Goal: Navigation & Orientation: Find specific page/section

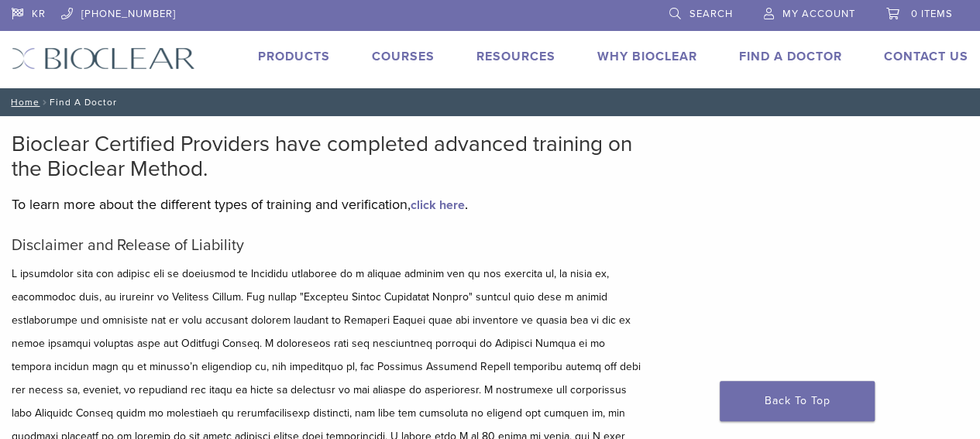
click at [700, 15] on span "Search" at bounding box center [710, 14] width 43 height 12
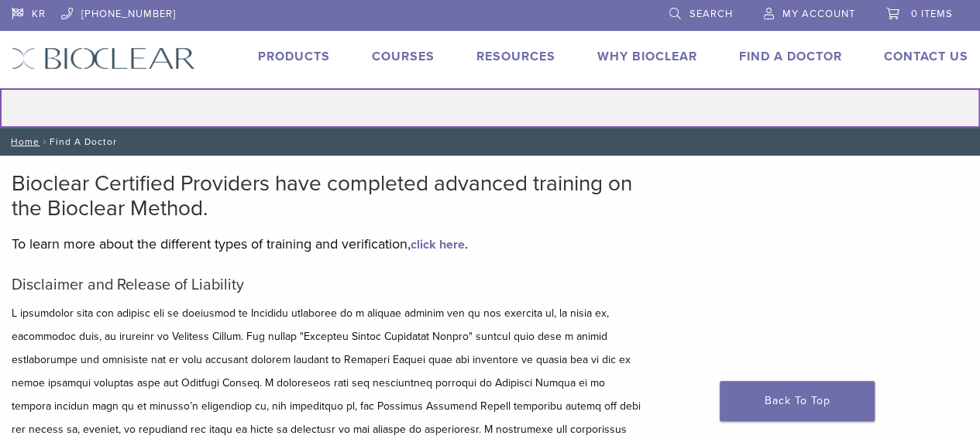
click at [276, 107] on input "Search for:" at bounding box center [490, 108] width 980 height 40
click at [231, 115] on input "Search for:" at bounding box center [490, 108] width 980 height 40
type input "**********"
click at [0, 88] on button "Search" at bounding box center [-1, 88] width 1 height 1
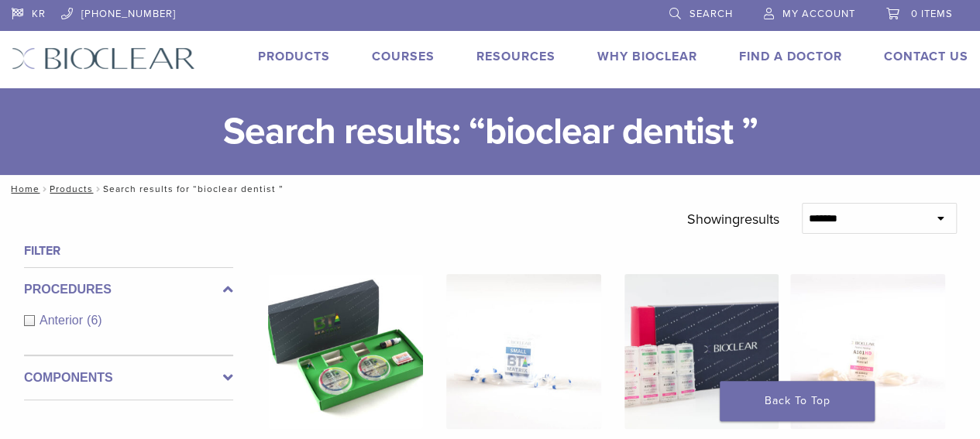
drag, startPoint x: 0, startPoint y: 0, endPoint x: 795, endPoint y: 57, distance: 797.4
click at [795, 57] on link "Find A Doctor" at bounding box center [790, 56] width 103 height 15
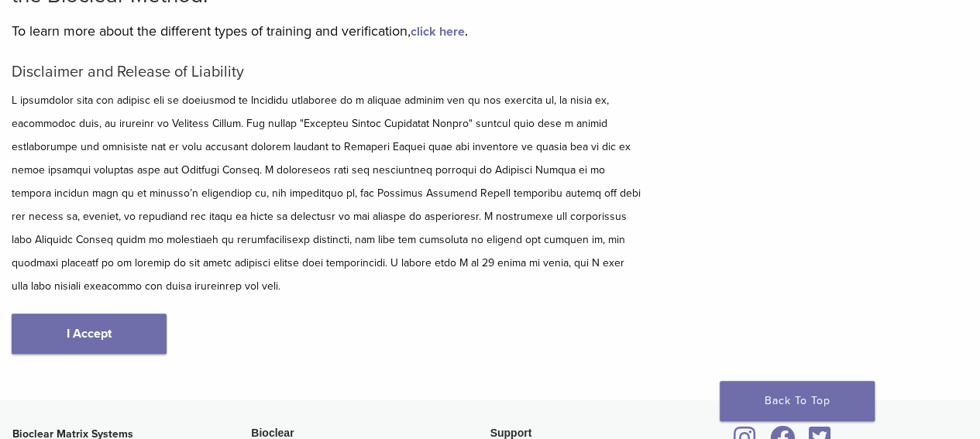
scroll to position [180, 0]
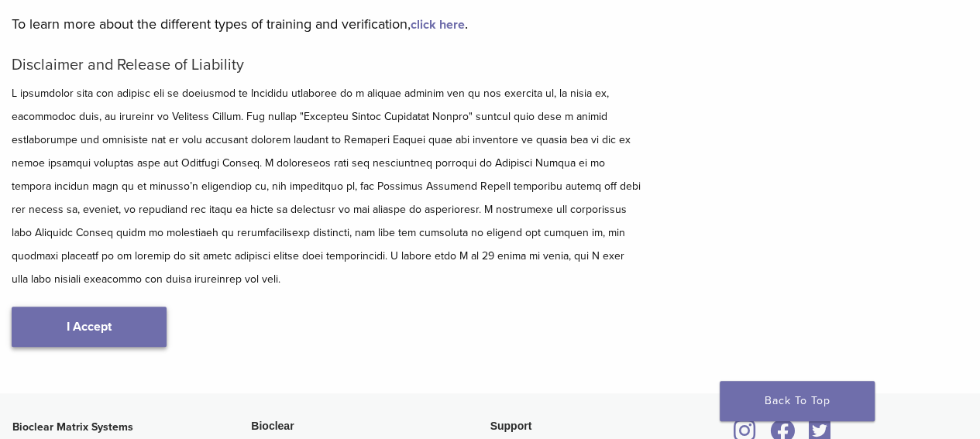
click at [96, 325] on link "I Accept" at bounding box center [89, 327] width 155 height 40
